Goal: Task Accomplishment & Management: Manage account settings

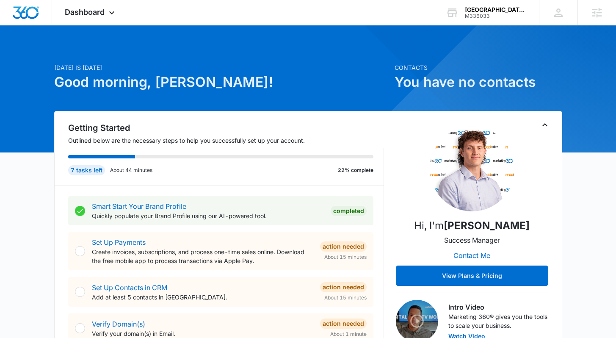
click at [116, 10] on icon at bounding box center [112, 15] width 10 height 10
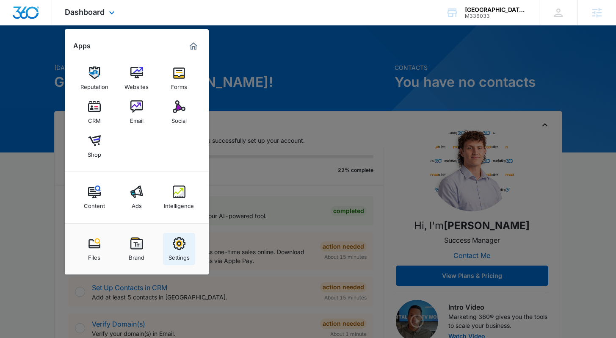
click at [169, 219] on link "Settings" at bounding box center [179, 249] width 32 height 32
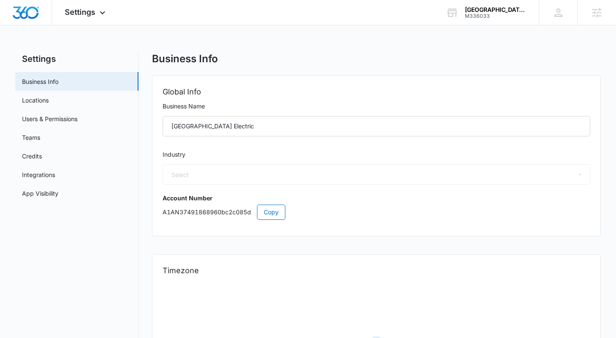
select select "52"
select select "US"
select select "America/[GEOGRAPHIC_DATA]"
click at [52, 196] on link "App Visibility" at bounding box center [40, 193] width 36 height 9
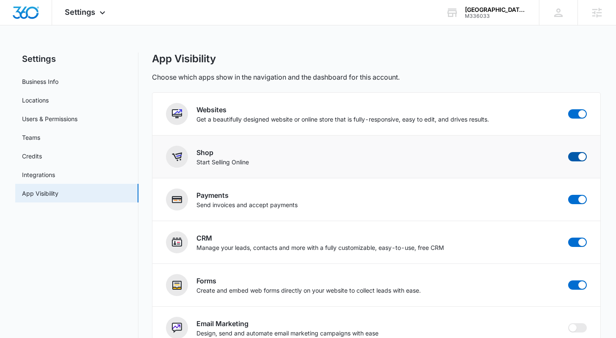
click at [575, 159] on span at bounding box center [577, 156] width 19 height 9
click at [568, 152] on input "checkbox" at bounding box center [568, 152] width 0 height 0
click at [606, 153] on main "Settings Business Info Locations Users & Permissions Teams Credits Integrations…" at bounding box center [308, 312] width 616 height 521
checkbox input "false"
click at [36, 15] on img "Dashboard" at bounding box center [25, 12] width 27 height 13
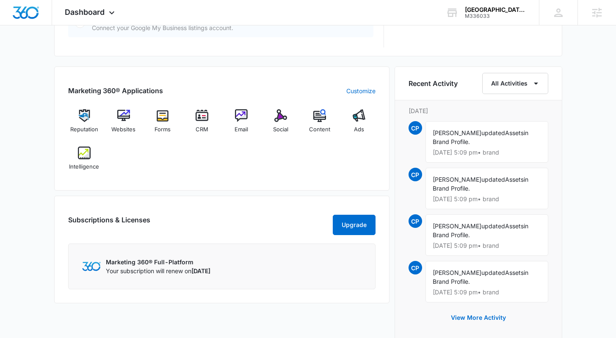
scroll to position [486, 0]
click at [592, 80] on div "[DATE] is [DATE] Good morning, [PERSON_NAME]! Contacts You have no contacts Get…" at bounding box center [308, 27] width 616 height 954
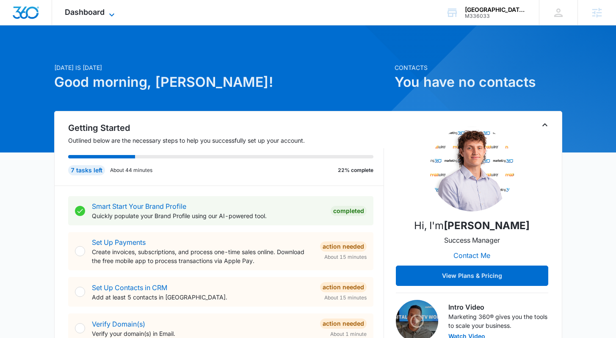
click at [114, 14] on icon at bounding box center [111, 14] width 5 height 3
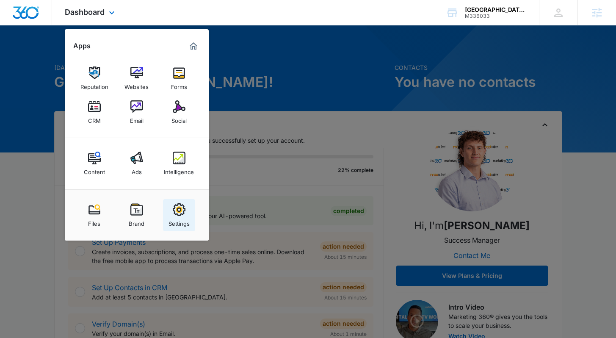
click at [180, 214] on img at bounding box center [179, 209] width 13 height 13
select select "52"
select select "US"
select select "America/[GEOGRAPHIC_DATA]"
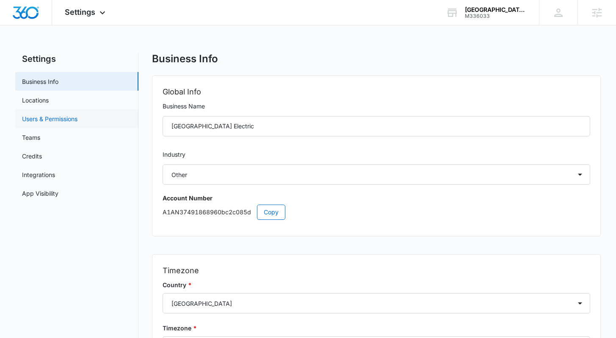
click at [55, 120] on link "Users & Permissions" at bounding box center [49, 118] width 55 height 9
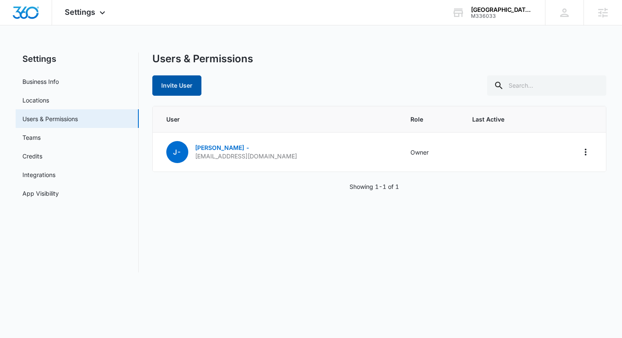
click at [183, 92] on button "Invite User" at bounding box center [176, 85] width 49 height 20
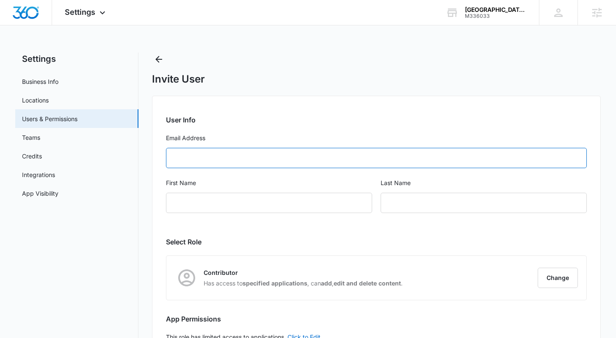
click at [244, 154] on input "Email Address" at bounding box center [376, 158] width 420 height 20
paste input "[EMAIL_ADDRESS][DOMAIN_NAME]"
type input "[EMAIL_ADDRESS][DOMAIN_NAME]"
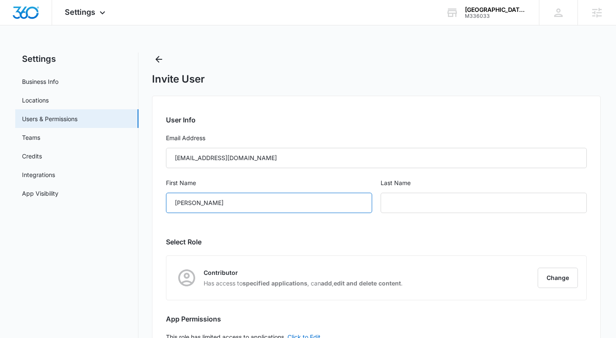
type input "[PERSON_NAME]"
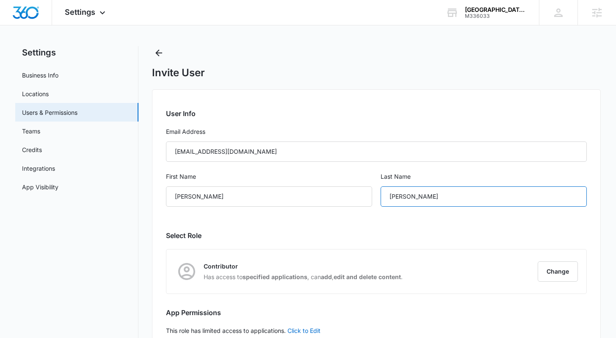
scroll to position [45, 0]
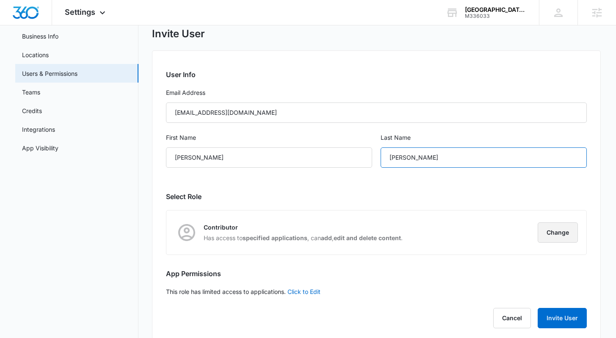
type input "[PERSON_NAME]"
click at [570, 219] on button "Change" at bounding box center [558, 232] width 40 height 20
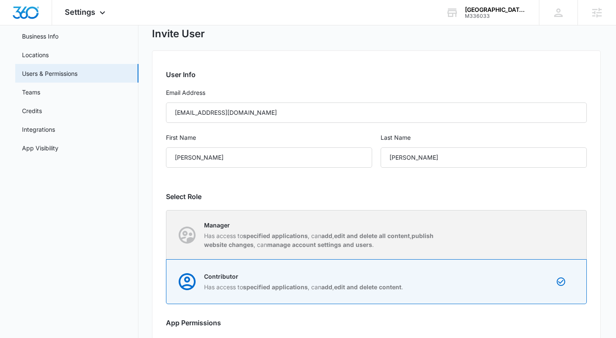
click at [342, 219] on strong "edit and delete all content" at bounding box center [372, 235] width 76 height 7
click at [167, 219] on input "Manager Has access to specified applications , can add , edit and delete all co…" at bounding box center [166, 234] width 0 height 0
radio input "true"
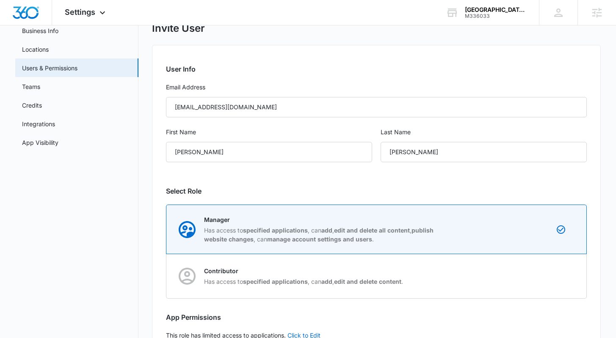
scroll to position [109, 0]
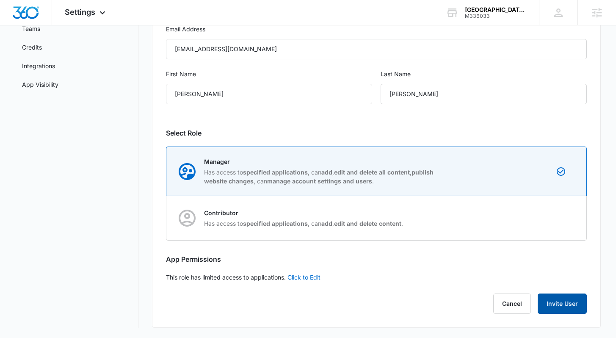
click at [560, 219] on button "Invite User" at bounding box center [562, 303] width 49 height 20
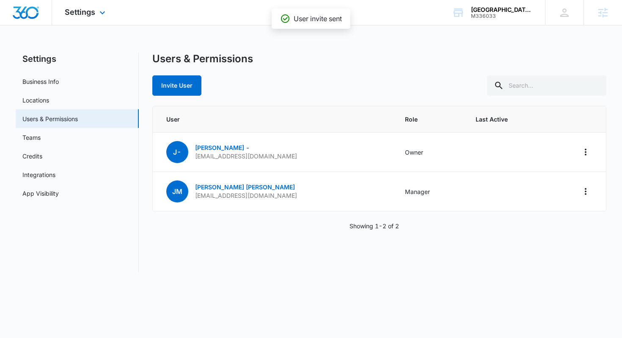
click at [18, 14] on img "Dashboard" at bounding box center [25, 12] width 27 height 13
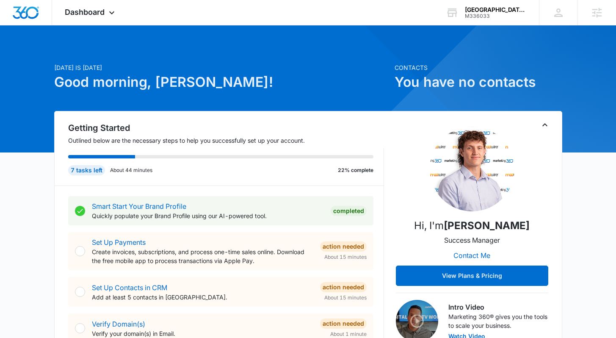
click at [224, 79] on h1 "Good morning, [PERSON_NAME]!" at bounding box center [221, 82] width 335 height 20
drag, startPoint x: 202, startPoint y: 84, endPoint x: 154, endPoint y: 80, distance: 48.9
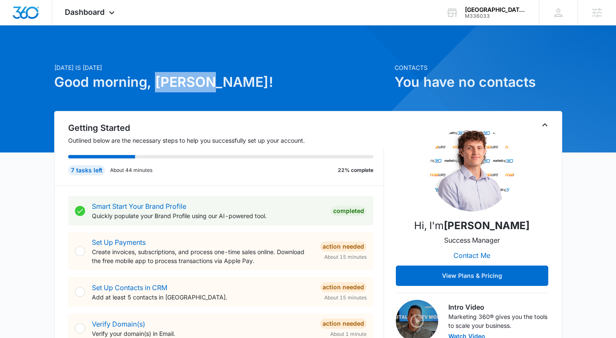
click at [154, 80] on h1 "Good morning, [PERSON_NAME]!" at bounding box center [221, 82] width 335 height 20
click at [263, 94] on div "[DATE] is [DATE] Good morning, [PERSON_NAME]!" at bounding box center [221, 87] width 335 height 48
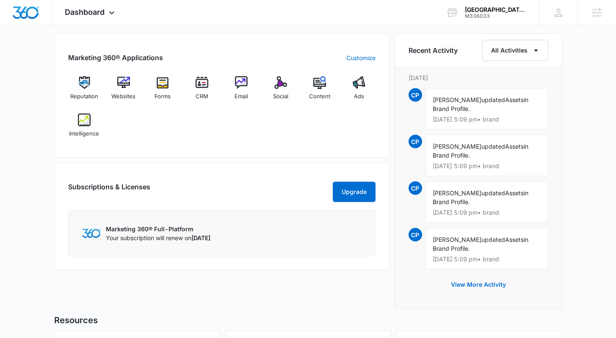
scroll to position [520, 0]
click at [391, 160] on div "Marketing 360® Applications Customize Reputation Websites Forms CRM Email Socia…" at bounding box center [308, 173] width 508 height 280
click at [386, 219] on div "Marketing 360® Applications Customize Reputation Websites Forms CRM Email Socia…" at bounding box center [221, 173] width 335 height 280
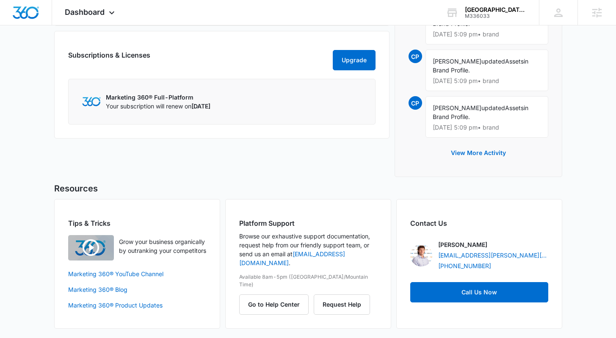
scroll to position [652, 0]
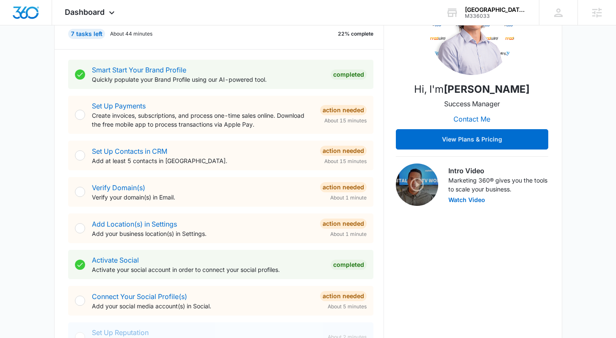
scroll to position [0, 0]
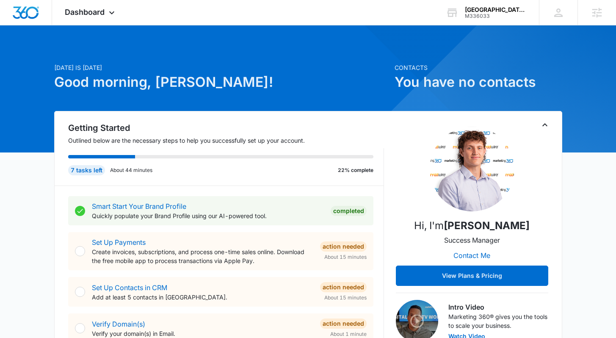
click at [113, 11] on icon at bounding box center [112, 15] width 10 height 10
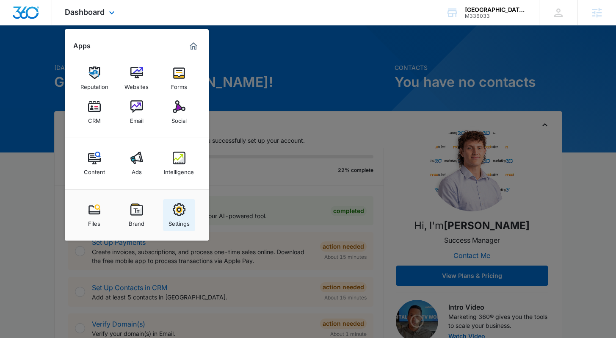
click at [178, 211] on img at bounding box center [179, 209] width 13 height 13
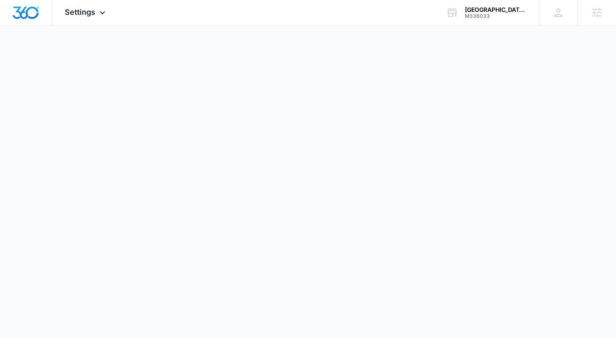
select select "52"
select select "US"
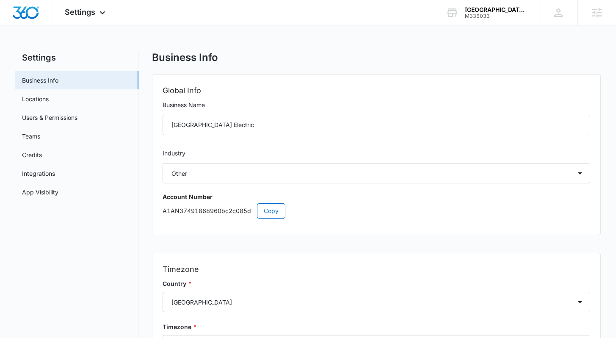
scroll to position [2, 0]
click at [253, 125] on input "[GEOGRAPHIC_DATA] Electric" at bounding box center [376, 124] width 427 height 20
click at [305, 43] on div "Settings Apps Reputation Websites Forms CRM Email Social Content Ads Intelligen…" at bounding box center [308, 217] width 616 height 438
click at [304, 66] on div "Business Info Global Info Business Name [GEOGRAPHIC_DATA] Electric Industry Sel…" at bounding box center [376, 238] width 448 height 375
click at [237, 123] on input "[GEOGRAPHIC_DATA] Electric" at bounding box center [376, 124] width 427 height 20
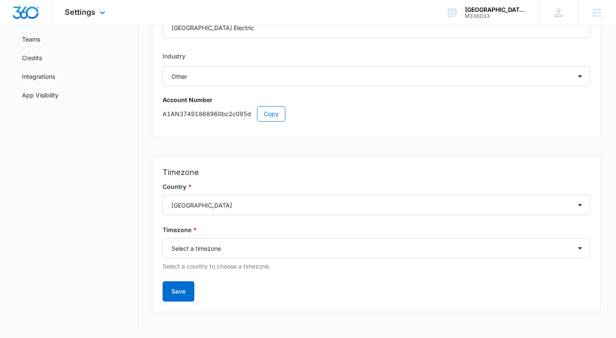
scroll to position [100, 0]
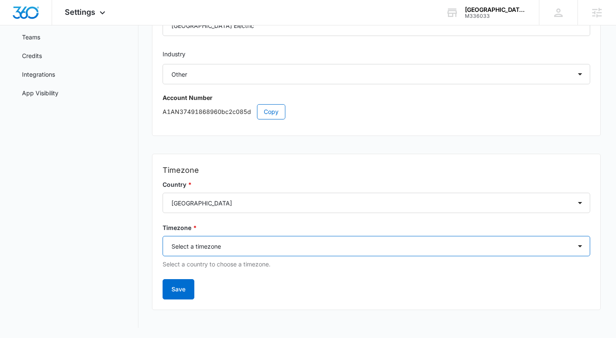
click at [267, 219] on select "Select a timezone Select a timezone [GEOGRAPHIC_DATA]/[GEOGRAPHIC_DATA] [GEOGRA…" at bounding box center [376, 246] width 427 height 20
select select "America/[GEOGRAPHIC_DATA]"
click at [163, 219] on select "Select a timezone Select a timezone [GEOGRAPHIC_DATA]/[GEOGRAPHIC_DATA] [GEOGRA…" at bounding box center [376, 246] width 427 height 20
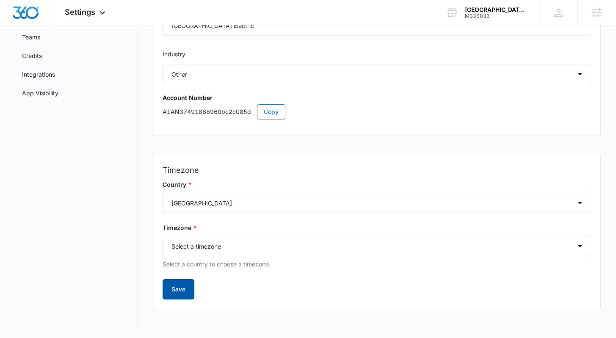
drag, startPoint x: 180, startPoint y: 289, endPoint x: 186, endPoint y: 287, distance: 6.3
click at [180, 219] on button "Save" at bounding box center [179, 289] width 32 height 20
click at [149, 219] on div "Settings Business Info Locations Users & Permissions Teams Credits Integrations…" at bounding box center [307, 139] width 585 height 375
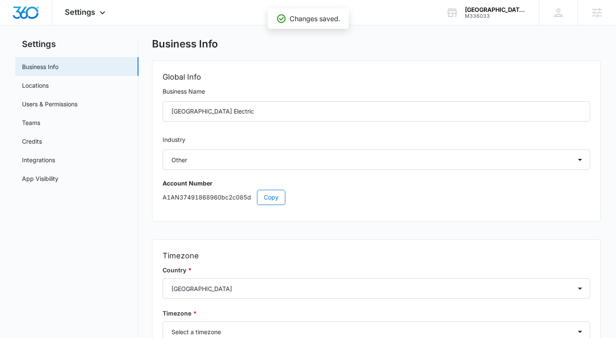
scroll to position [0, 0]
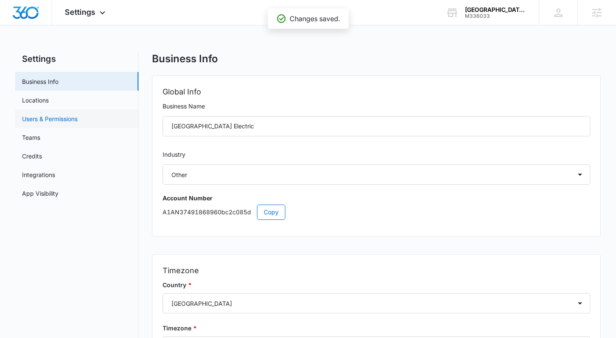
click at [77, 120] on link "Users & Permissions" at bounding box center [49, 118] width 55 height 9
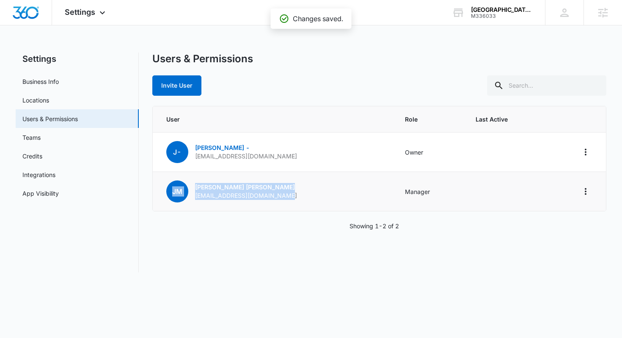
drag, startPoint x: 288, startPoint y: 198, endPoint x: 160, endPoint y: 190, distance: 128.5
click at [160, 190] on td "[PERSON_NAME] [PERSON_NAME] [EMAIL_ADDRESS][DOMAIN_NAME]" at bounding box center [274, 191] width 242 height 39
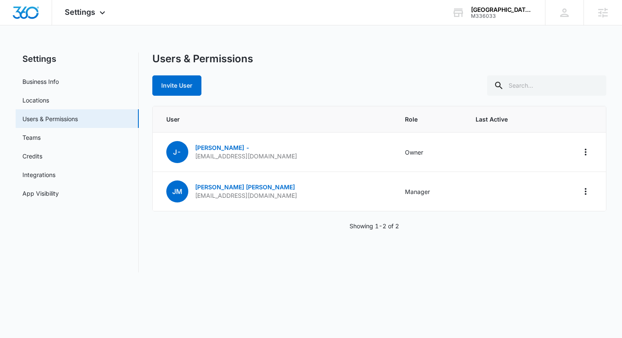
click at [270, 219] on div "Showing 1-2 of 2" at bounding box center [379, 225] width 455 height 9
click at [271, 219] on div "Showing 1-2 of 2" at bounding box center [379, 225] width 455 height 9
click at [235, 91] on div "Invite User" at bounding box center [379, 85] width 455 height 20
click at [252, 87] on div "Invite User" at bounding box center [379, 85] width 455 height 20
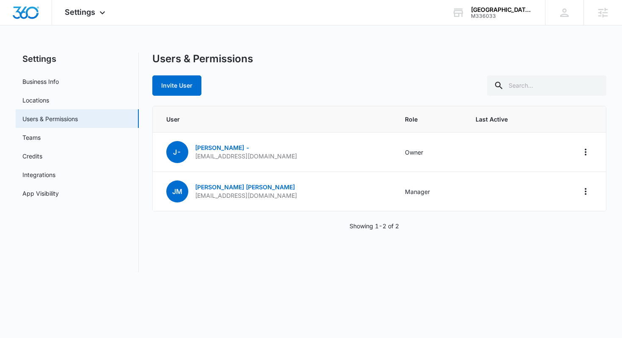
click at [237, 91] on div "Invite User" at bounding box center [379, 85] width 455 height 20
click at [188, 94] on button "Invite User" at bounding box center [176, 85] width 49 height 20
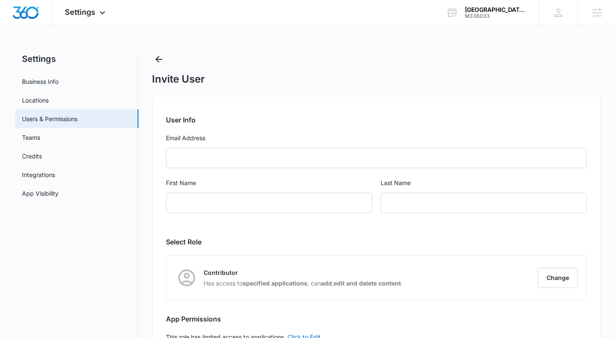
click at [199, 51] on div "Settings Apps Reputation Websites Forms CRM Email Social Content Ads Intelligen…" at bounding box center [308, 198] width 616 height 397
click at [161, 60] on icon "Back" at bounding box center [159, 59] width 10 height 10
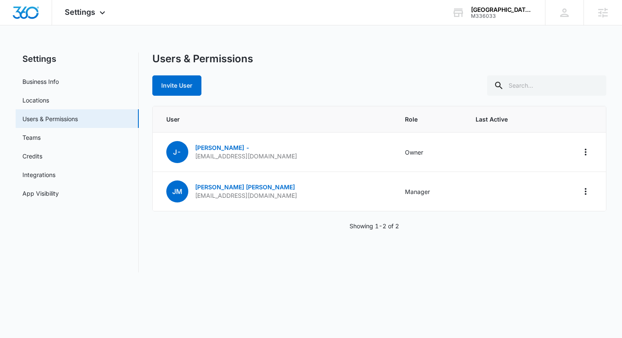
click at [147, 163] on div "Settings Business Info Locations Users & Permissions Teams Credits Integrations…" at bounding box center [311, 162] width 591 height 220
click at [39, 142] on link "Teams" at bounding box center [31, 137] width 18 height 9
click at [38, 157] on link "Credits" at bounding box center [32, 156] width 20 height 9
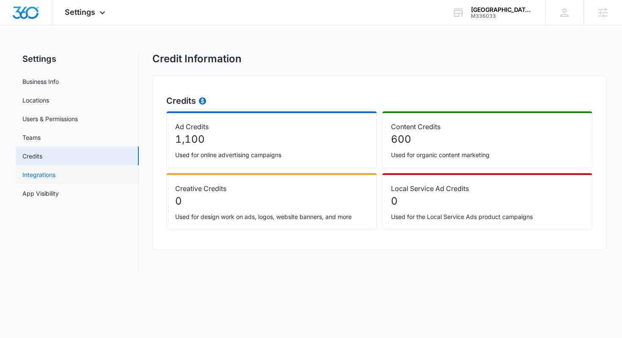
click at [55, 175] on link "Integrations" at bounding box center [38, 174] width 33 height 9
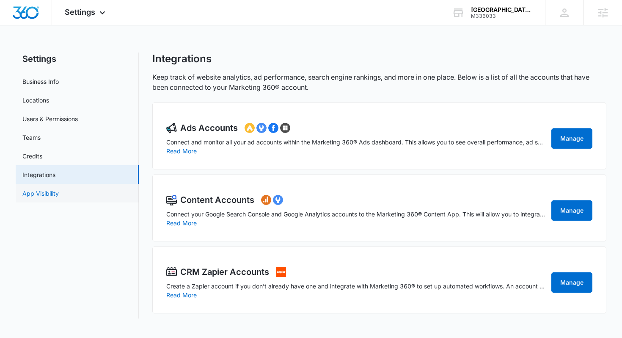
click at [59, 197] on link "App Visibility" at bounding box center [40, 193] width 36 height 9
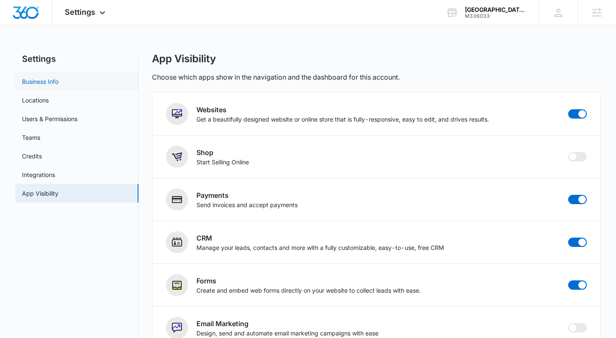
click at [44, 82] on link "Business Info" at bounding box center [40, 81] width 36 height 9
select select "52"
select select "US"
select select "America/[GEOGRAPHIC_DATA]"
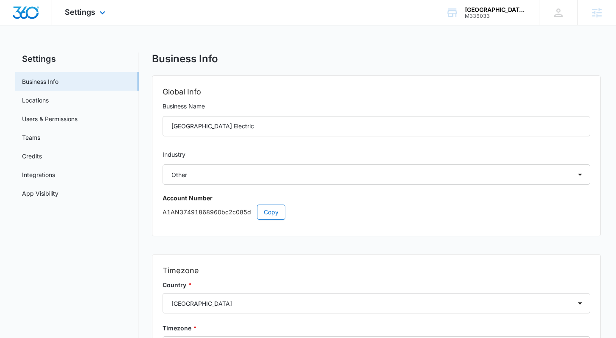
click at [25, 7] on img "Dashboard" at bounding box center [25, 12] width 27 height 13
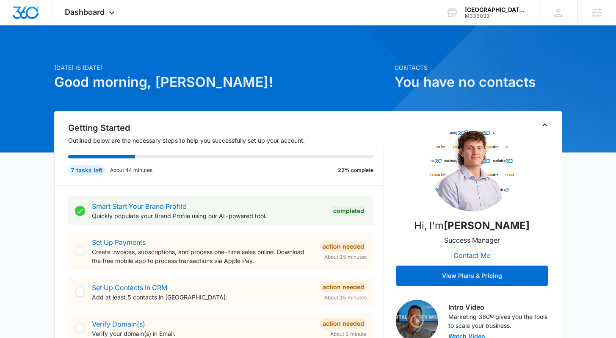
click at [274, 68] on p "[DATE] is [DATE]" at bounding box center [221, 67] width 335 height 9
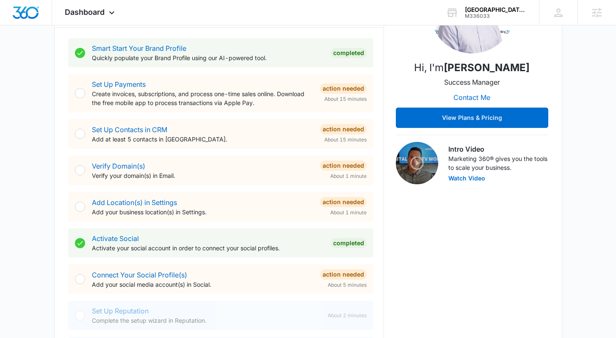
scroll to position [160, 0]
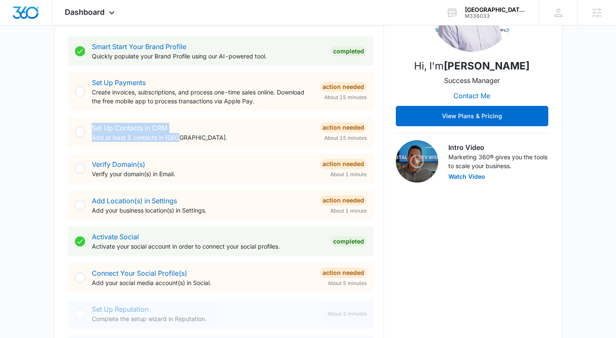
drag, startPoint x: 195, startPoint y: 138, endPoint x: 55, endPoint y: 124, distance: 140.3
click at [55, 124] on div "Getting Started Outlined below are the necessary steps to help you successfully…" at bounding box center [308, 167] width 508 height 432
click at [189, 138] on p "Add at least 5 contacts in [GEOGRAPHIC_DATA]." at bounding box center [202, 137] width 221 height 9
drag, startPoint x: 189, startPoint y: 138, endPoint x: 50, endPoint y: 127, distance: 139.7
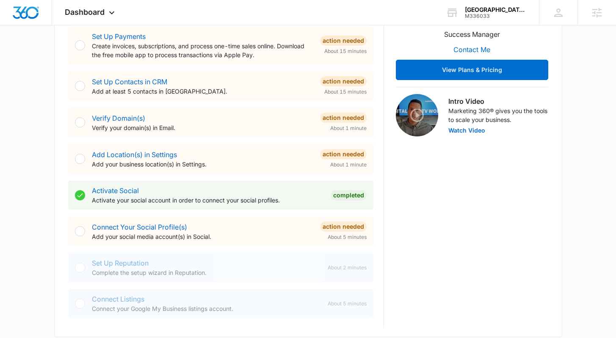
scroll to position [220, 0]
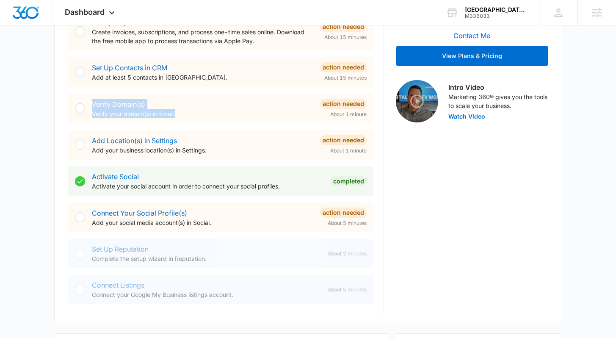
drag, startPoint x: 180, startPoint y: 111, endPoint x: 52, endPoint y: 100, distance: 127.9
click at [52, 100] on div "[DATE] is [DATE] Good morning, [PERSON_NAME]! Contacts You have no contacts Get…" at bounding box center [308, 293] width 616 height 954
click at [42, 126] on div "[DATE] is [DATE] Good morning, [PERSON_NAME]! Contacts You have no contacts Get…" at bounding box center [308, 293] width 616 height 954
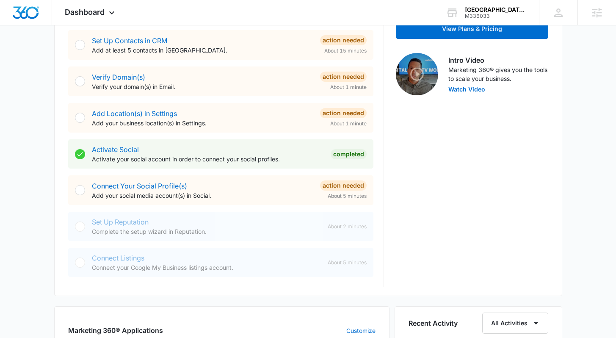
scroll to position [262, 0]
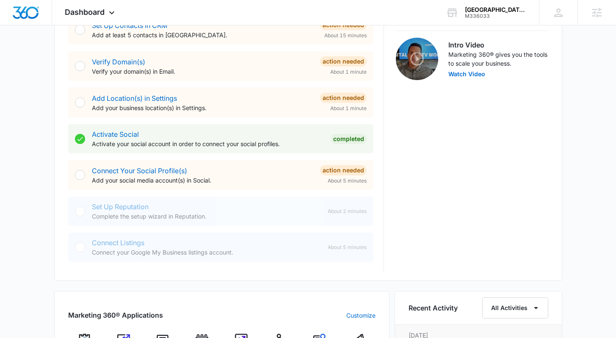
click at [50, 185] on div "[DATE] is [DATE] Good morning, [PERSON_NAME]! Contacts You have no contacts Get…" at bounding box center [308, 251] width 616 height 954
click at [240, 177] on p "Add your social media account(s) in Social." at bounding box center [202, 180] width 221 height 9
click at [237, 179] on p "Add your social media account(s) in Social." at bounding box center [202, 180] width 221 height 9
click at [41, 176] on div "[DATE] is [DATE] Good morning, [PERSON_NAME]! Contacts You have no contacts Get…" at bounding box center [308, 251] width 616 height 954
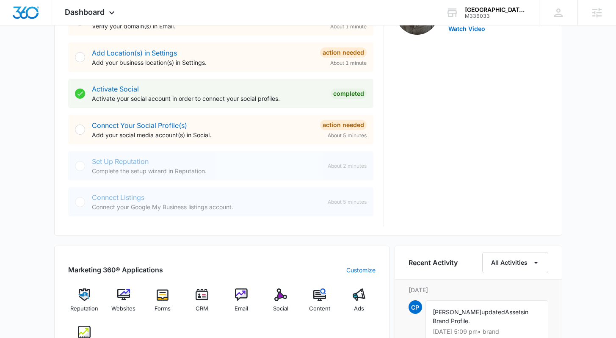
scroll to position [331, 0]
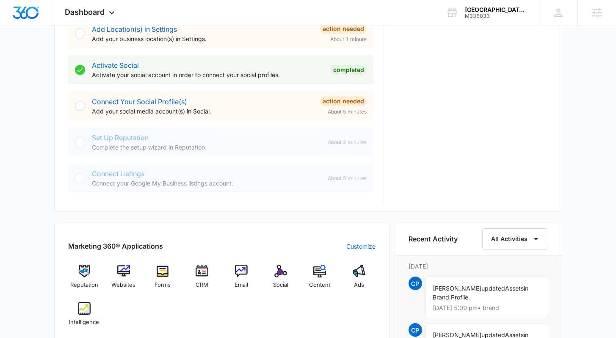
click at [238, 113] on p "Add your social media account(s) in Social." at bounding box center [202, 111] width 221 height 9
click at [37, 161] on div "[DATE] is [DATE] Good morning, [PERSON_NAME]! Contacts You have no contacts Get…" at bounding box center [308, 182] width 616 height 954
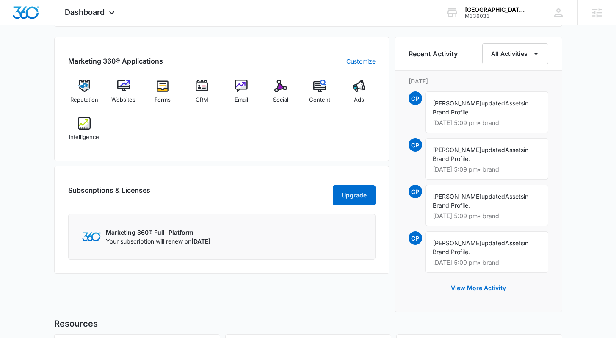
scroll to position [516, 0]
click at [284, 137] on div "Reputation Websites Forms CRM Email Social Content Ads Intelligence" at bounding box center [221, 112] width 307 height 67
click at [330, 128] on div "Reputation Websites Forms CRM Email Social Content Ads Intelligence" at bounding box center [221, 112] width 307 height 67
click at [334, 128] on div "Reputation Websites Forms CRM Email Social Content Ads Intelligence" at bounding box center [221, 112] width 307 height 67
click at [394, 162] on div "Marketing 360® Applications Customize Reputation Websites Forms CRM Email Socia…" at bounding box center [308, 176] width 508 height 280
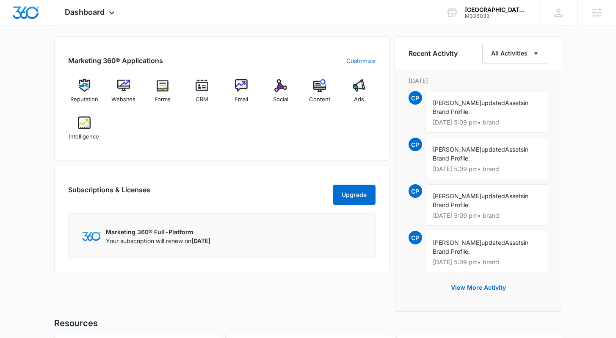
click at [392, 163] on div "Marketing 360® Applications Customize Reputation Websites Forms CRM Email Socia…" at bounding box center [308, 176] width 508 height 280
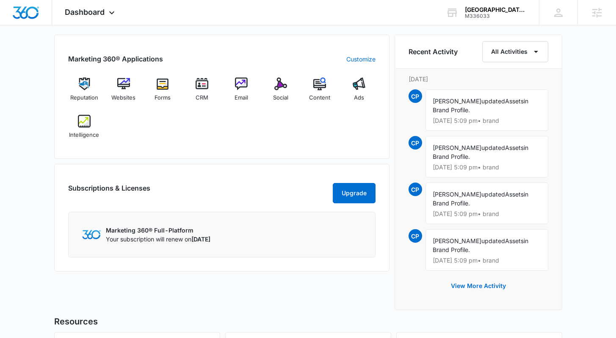
scroll to position [518, 0]
click at [390, 162] on div "Marketing 360® Applications Customize Reputation Websites Forms CRM Email Socia…" at bounding box center [308, 175] width 508 height 280
click at [391, 160] on div "Marketing 360® Applications Customize Reputation Websites Forms CRM Email Socia…" at bounding box center [308, 175] width 508 height 280
drag, startPoint x: 568, startPoint y: 156, endPoint x: 580, endPoint y: 164, distance: 14.4
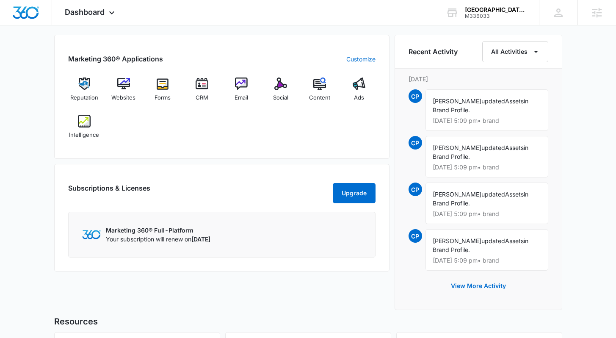
click at [366, 219] on div "Marketing 360® Applications Customize Reputation Websites Forms CRM Email Socia…" at bounding box center [221, 175] width 335 height 280
